Goal: Task Accomplishment & Management: Manage account settings

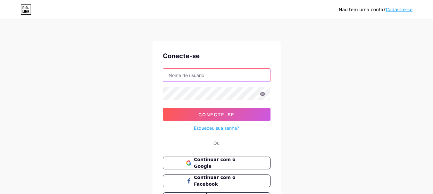
type input "dr.modasbr@gmail.com"
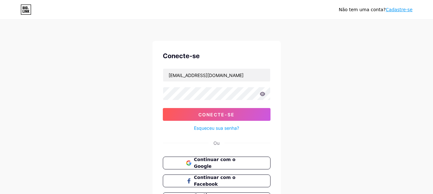
click at [26, 12] on icon at bounding box center [26, 11] width 2 height 3
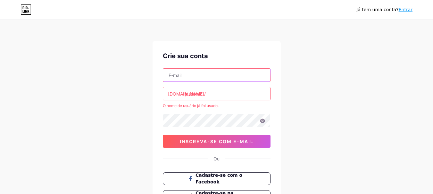
click at [230, 81] on input "text" at bounding box center [216, 75] width 107 height 13
click at [200, 78] on input "text" at bounding box center [216, 75] width 107 height 13
type input "jassonnascimento9@gmail.com"
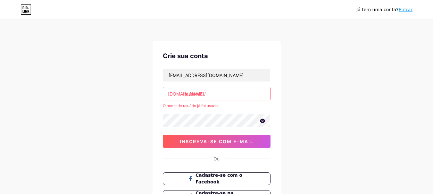
click at [334, 125] on div "Já tem uma conta? Entrar Crie sua conta jassonnascimento9@gmail.com bio.link/ j…" at bounding box center [216, 126] width 433 height 253
click at [405, 9] on font "Entrar" at bounding box center [405, 9] width 14 height 5
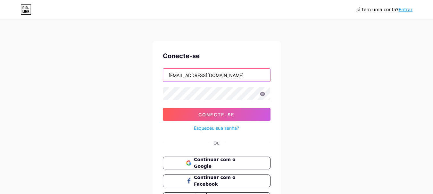
type input "jassonnascimento9@gmail.com"
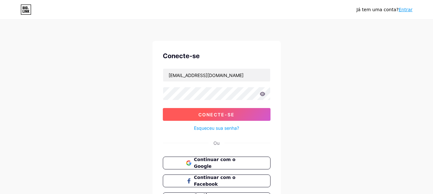
click at [211, 115] on font "Conecte-se" at bounding box center [216, 114] width 36 height 5
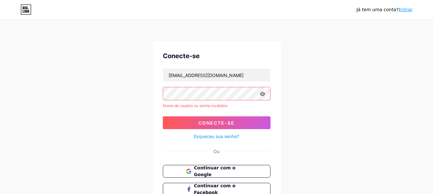
click at [261, 94] on icon at bounding box center [261, 94] width 5 height 4
click at [223, 170] on font "Continuar com o Google" at bounding box center [214, 172] width 42 height 12
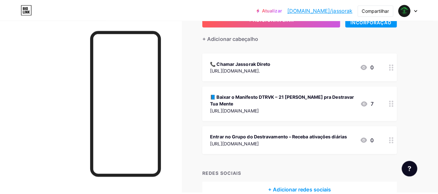
scroll to position [52, 0]
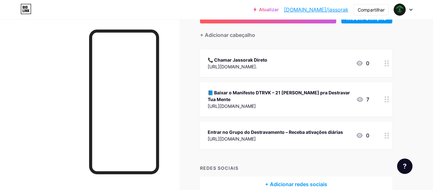
click at [339, 92] on font "📘 Baixar o Manifesto DTRVK – 21 [PERSON_NAME] pra Destravar Tua Mente" at bounding box center [279, 96] width 142 height 12
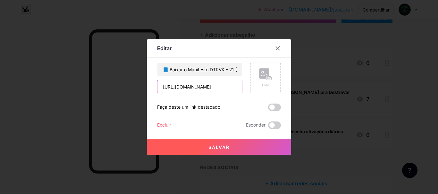
click at [227, 89] on input "[URL][DOMAIN_NAME]" at bounding box center [199, 86] width 85 height 13
click at [233, 87] on input "[URL][DOMAIN_NAME]" at bounding box center [199, 86] width 85 height 13
type input "h"
paste input "file:///C:/Users/[PERSON_NAME]/Downloads/A%20B%C3%8DBLIA%20DO%20DESTRAVADO%20JA…"
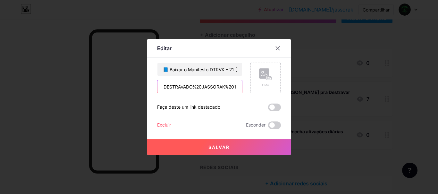
type input "file:///C:/Users/[PERSON_NAME]/Downloads/A%20B%C3%8DBLIA%20DO%20DESTRAVADO%20JA…"
click at [244, 148] on button "Salvar" at bounding box center [219, 147] width 144 height 15
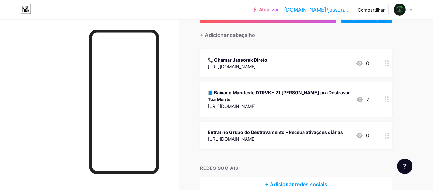
click at [335, 10] on font "[DOMAIN_NAME]/jassorak" at bounding box center [316, 9] width 64 height 6
click at [232, 102] on div "[URL][DOMAIN_NAME]" at bounding box center [279, 105] width 143 height 7
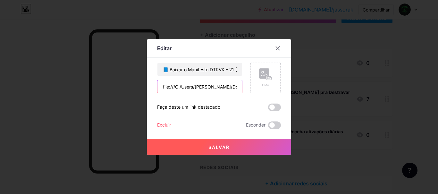
click at [232, 89] on input "file:///C:/Users/[PERSON_NAME]/Downloads/A%20B%C3%8DBLIA%20DO%20DESTRAVADO%20JA…" at bounding box center [199, 86] width 85 height 13
paste input "file:///C:/Users/[PERSON_NAME]/Downloads/A%20B%C3%8DBLIA%20DO%20DESTRAVADO%20JA…"
type input "file:///C:/Users/[PERSON_NAME]/Downloads/A%20B%C3%8DBLIA%20DO%20DESTRAVADO%20JA…"
click at [223, 145] on font "Salvar" at bounding box center [218, 147] width 21 height 5
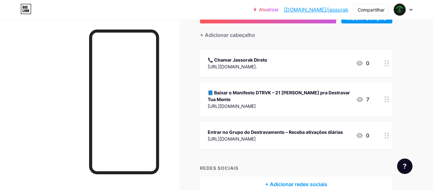
click at [333, 10] on font "[DOMAIN_NAME]/jassorak" at bounding box center [316, 9] width 64 height 6
click at [294, 181] on font "+ Adicionar redes sociais" at bounding box center [296, 184] width 62 height 6
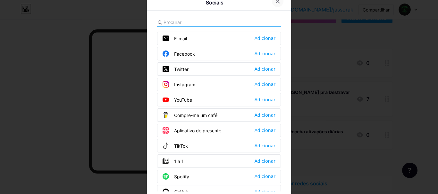
click at [277, 1] on icon at bounding box center [277, 1] width 5 height 5
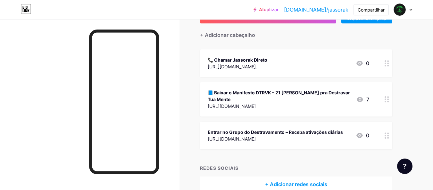
click at [280, 181] on font "+ Adicionar redes sociais" at bounding box center [296, 184] width 62 height 6
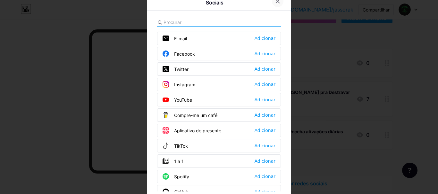
click at [275, 3] on icon at bounding box center [277, 1] width 5 height 5
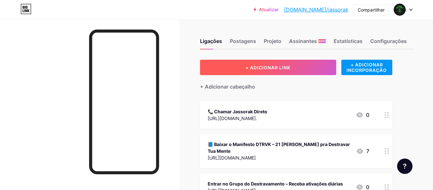
click at [294, 66] on button "+ ADICIONAR LINK" at bounding box center [268, 67] width 136 height 15
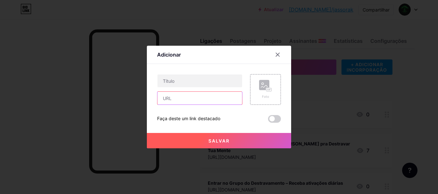
click at [179, 101] on input "text" at bounding box center [199, 98] width 85 height 13
paste input "file:///C:/Users/[PERSON_NAME]/Downloads/A%20B%C3%8DBLIA%20DO%20DESTRAVADO%20JA…"
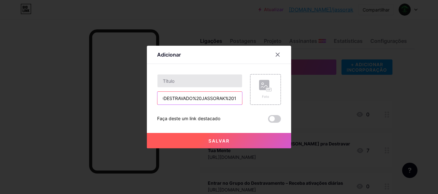
type input "file:///C:/Users/[PERSON_NAME]/Downloads/A%20B%C3%8DBLIA%20DO%20DESTRAVADO%20JA…"
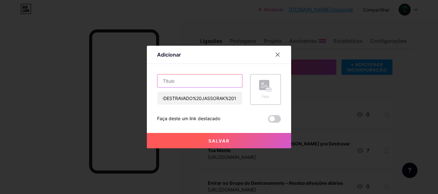
click at [179, 81] on input "text" at bounding box center [199, 81] width 85 height 13
type input "livro"
click at [211, 143] on font "Salvar" at bounding box center [218, 140] width 21 height 5
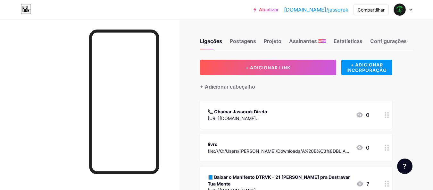
click at [338, 11] on font "[DOMAIN_NAME]/jassorak" at bounding box center [316, 9] width 64 height 6
click at [380, 147] on div "livro file:///C:/Users/[PERSON_NAME]/Downloads/A%20B%C3%8DBLIA%20DO%20DESTRAVAD…" at bounding box center [296, 148] width 192 height 28
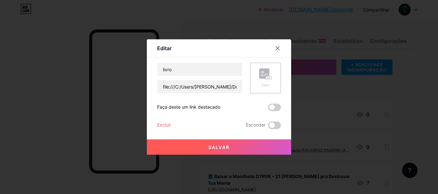
click at [158, 126] on font "Excluir" at bounding box center [164, 124] width 14 height 5
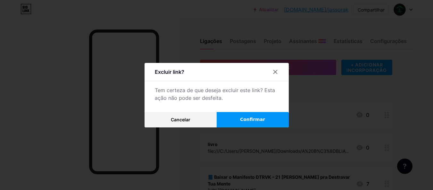
click at [234, 123] on button "Confirmar" at bounding box center [253, 119] width 72 height 15
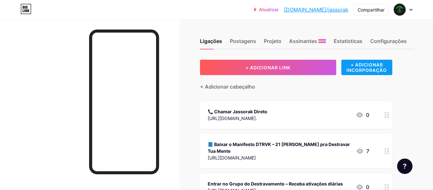
click at [358, 68] on font "+ ADICIONAR INCORPORAÇÃO" at bounding box center [366, 67] width 40 height 11
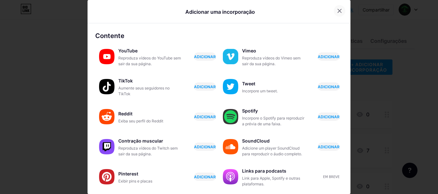
click at [334, 8] on div at bounding box center [339, 11] width 12 height 12
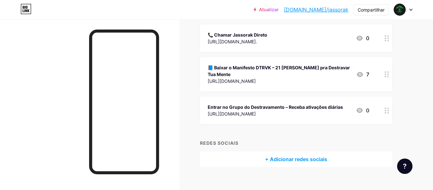
scroll to position [78, 0]
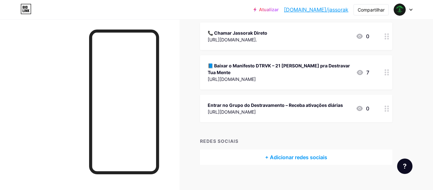
click at [279, 76] on div "[URL][DOMAIN_NAME]" at bounding box center [279, 79] width 143 height 7
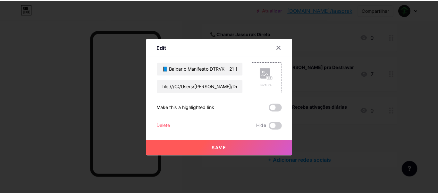
scroll to position [74, 0]
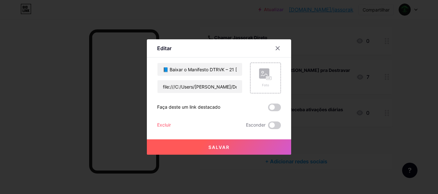
click at [222, 148] on font "Salvar" at bounding box center [218, 147] width 21 height 5
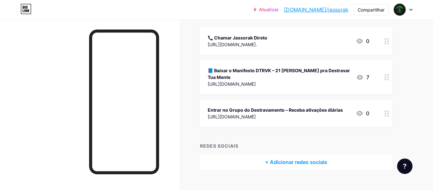
click at [336, 11] on font "[DOMAIN_NAME]/jassorak" at bounding box center [316, 9] width 64 height 6
click at [311, 80] on div "[URL][DOMAIN_NAME]" at bounding box center [279, 83] width 143 height 7
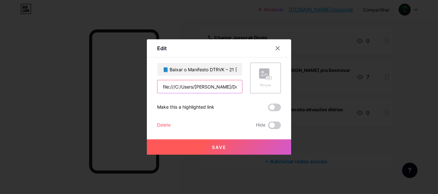
click at [234, 89] on input "file:///C:/Users/[PERSON_NAME]/Downloads/A%20B%C3%8DBLIA%20DO%20DESTRAVADO%20JA…" at bounding box center [199, 86] width 85 height 13
paste input "file:///C:/Users/[PERSON_NAME]/Downloads/A%20B%C3%8DBLIA%20DO%20DESTRAVADO%20JA…"
type input "file:///C:/Users/[PERSON_NAME]/Downloads/A%20B%C3%8DBLIA%20DO%20DESTRAVADO%20JA…"
click at [220, 152] on button "Salvar" at bounding box center [219, 147] width 144 height 15
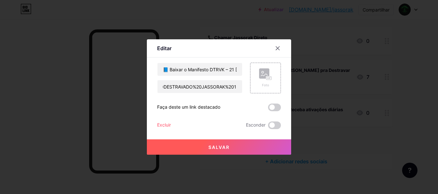
scroll to position [0, 0]
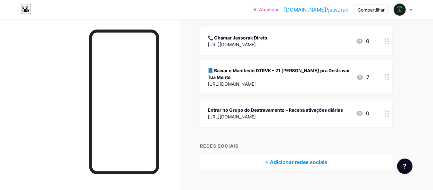
click at [332, 11] on font "[DOMAIN_NAME]/jassorak" at bounding box center [316, 9] width 64 height 6
click at [295, 69] on font "📘 Baixar o Manifesto DTRVK – 21 [PERSON_NAME] pra Destravar Tua Mente" at bounding box center [279, 74] width 142 height 12
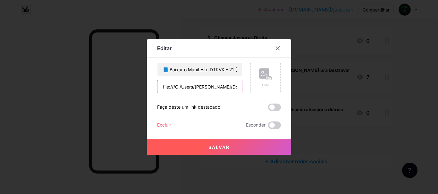
click at [231, 89] on input "file:///C:/Users/[PERSON_NAME]/Downloads/A%20B%C3%8DBLIA%20DO%20DESTRAVADO%20JA…" at bounding box center [199, 86] width 85 height 13
type input "A"
click at [214, 88] on input "text" at bounding box center [199, 86] width 85 height 13
click at [184, 89] on input "text" at bounding box center [199, 86] width 85 height 13
drag, startPoint x: 184, startPoint y: 89, endPoint x: 179, endPoint y: 87, distance: 6.2
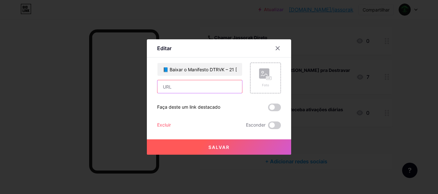
click at [179, 87] on input "text" at bounding box center [199, 86] width 85 height 13
click at [177, 108] on font "Faça deste um link destacado" at bounding box center [188, 106] width 63 height 5
click at [218, 84] on input "text" at bounding box center [199, 86] width 85 height 13
type input "file:///C:/Users/[PERSON_NAME]/Downloads/A%20B%C3%8DBLIA%20DO%20DESTRAVADO%20JA…"
click at [269, 106] on span at bounding box center [274, 108] width 13 height 8
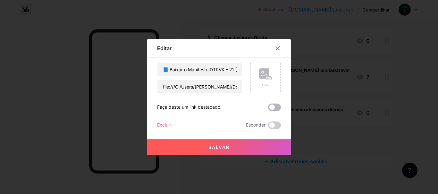
click at [268, 109] on input "checkbox" at bounding box center [268, 109] width 0 height 0
click at [249, 143] on button "Salvar" at bounding box center [219, 147] width 144 height 15
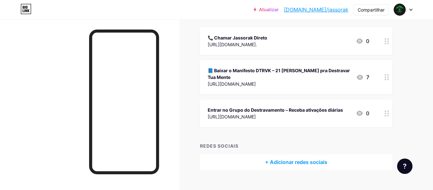
click at [325, 12] on font "[DOMAIN_NAME]/jassorak" at bounding box center [316, 9] width 64 height 6
click at [225, 81] on font "[URL][DOMAIN_NAME]" at bounding box center [232, 83] width 48 height 5
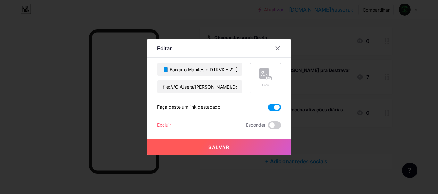
click at [272, 107] on span at bounding box center [274, 108] width 13 height 8
click at [268, 109] on input "checkbox" at bounding box center [268, 109] width 0 height 0
drag, startPoint x: 160, startPoint y: 87, endPoint x: 252, endPoint y: 86, distance: 92.6
click at [252, 86] on div "📘 Baixar o Manifesto DTRVK – 21 [PERSON_NAME] pra Destravar Tua Mente file:///C…" at bounding box center [219, 78] width 124 height 31
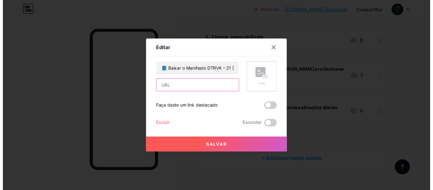
scroll to position [0, 0]
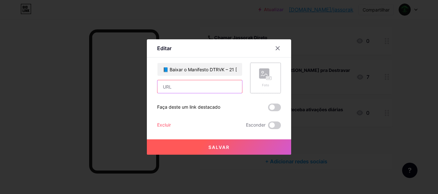
paste input "[URL][DOMAIN_NAME]"
type input "[URL][DOMAIN_NAME]"
click at [217, 146] on font "Salvar" at bounding box center [218, 147] width 21 height 5
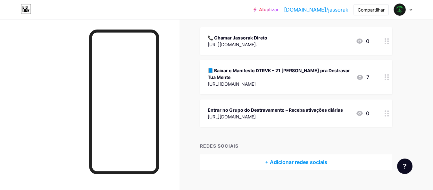
click at [323, 12] on font "[DOMAIN_NAME]/jassorak" at bounding box center [316, 9] width 64 height 6
click at [312, 80] on div "[URL][DOMAIN_NAME]" at bounding box center [279, 83] width 143 height 7
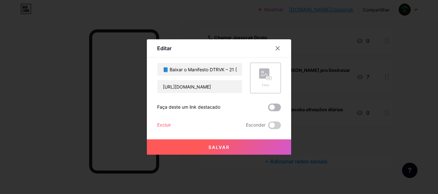
click at [273, 105] on span at bounding box center [274, 108] width 13 height 8
click at [268, 109] on input "checkbox" at bounding box center [268, 109] width 0 height 0
click at [227, 149] on button "Salvar" at bounding box center [219, 147] width 144 height 15
